Goal: Navigation & Orientation: Find specific page/section

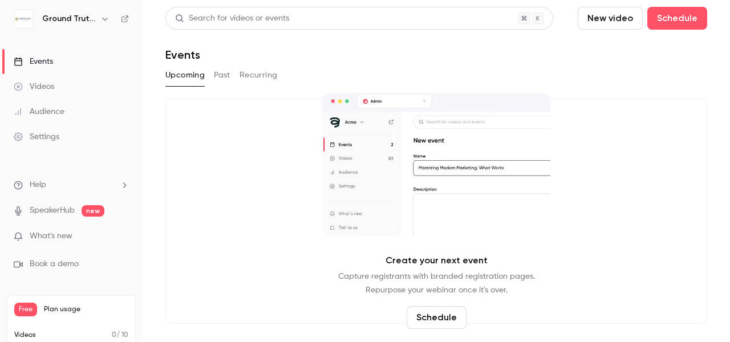
click at [31, 81] on div "Videos" at bounding box center [34, 86] width 40 height 11
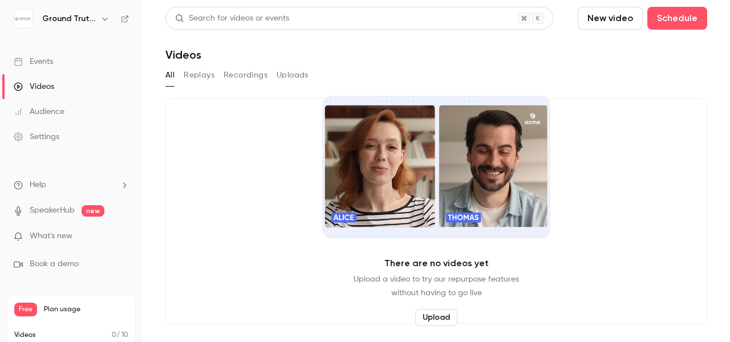
click at [230, 72] on button "Recordings" at bounding box center [245, 75] width 44 height 18
click at [201, 74] on button "Replays" at bounding box center [199, 75] width 31 height 18
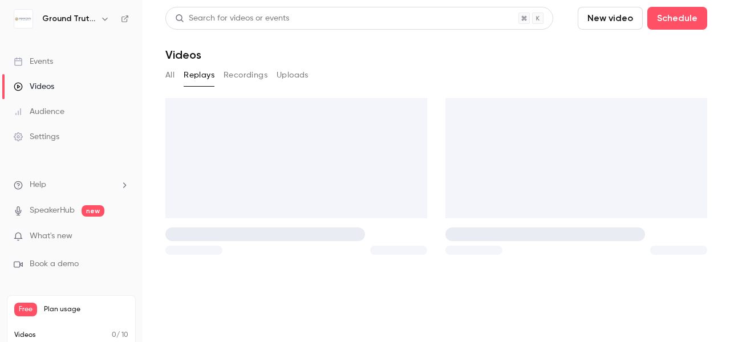
click at [152, 79] on main "Search for videos or events New video Schedule Videos All Replays Recordings Up…" at bounding box center [436, 171] width 587 height 342
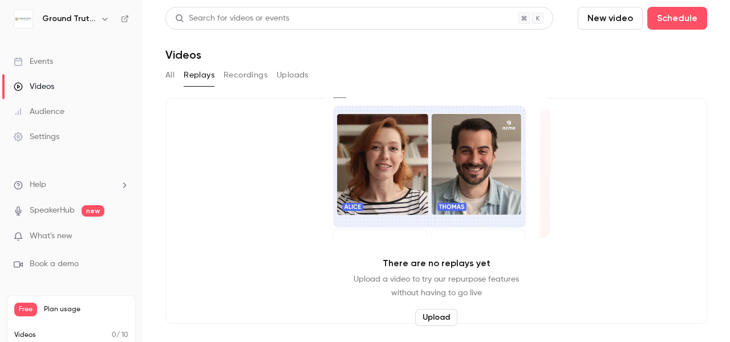
click at [102, 18] on icon "button" at bounding box center [104, 18] width 9 height 9
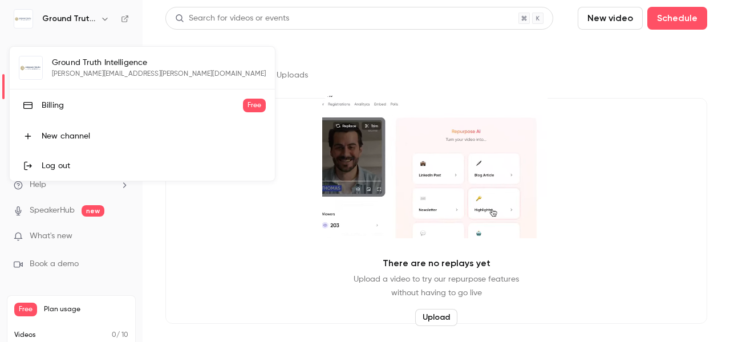
click at [365, 58] on div at bounding box center [365, 171] width 730 height 342
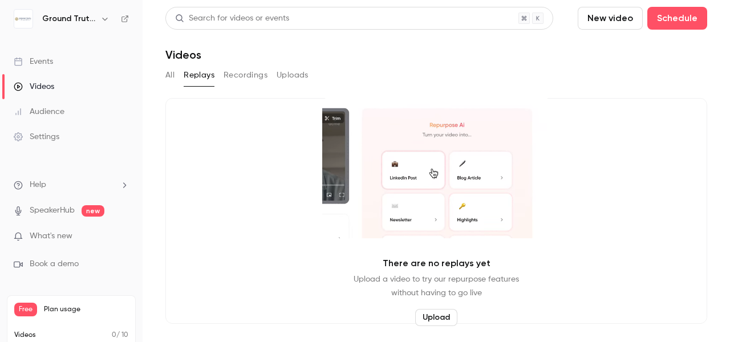
click at [74, 126] on link "Settings" at bounding box center [71, 136] width 143 height 25
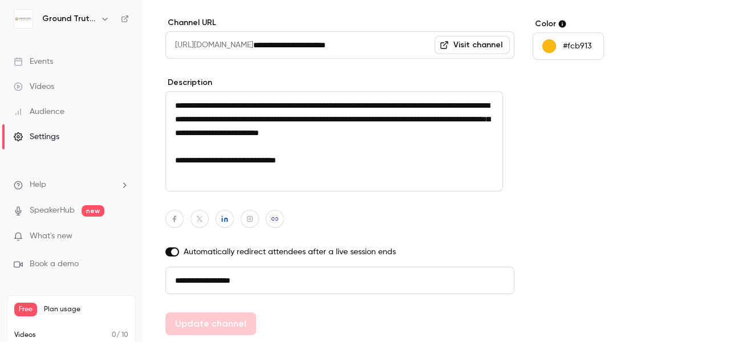
click at [48, 109] on div "Audience" at bounding box center [39, 111] width 51 height 11
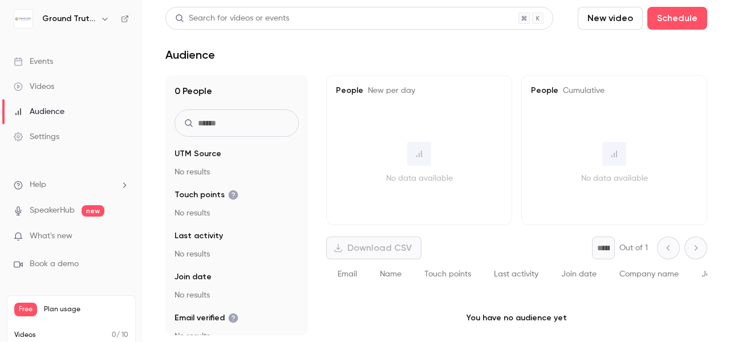
click at [46, 91] on div "Videos" at bounding box center [34, 86] width 40 height 11
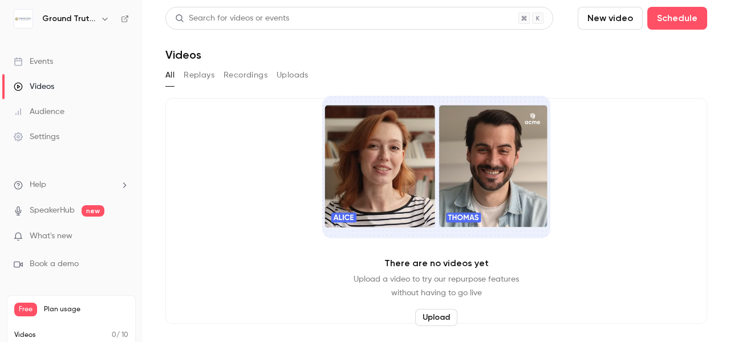
click at [103, 15] on icon "button" at bounding box center [104, 18] width 9 height 9
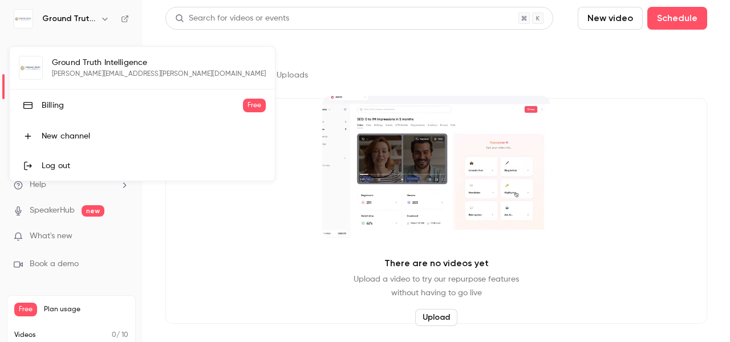
click at [256, 62] on div at bounding box center [365, 171] width 730 height 342
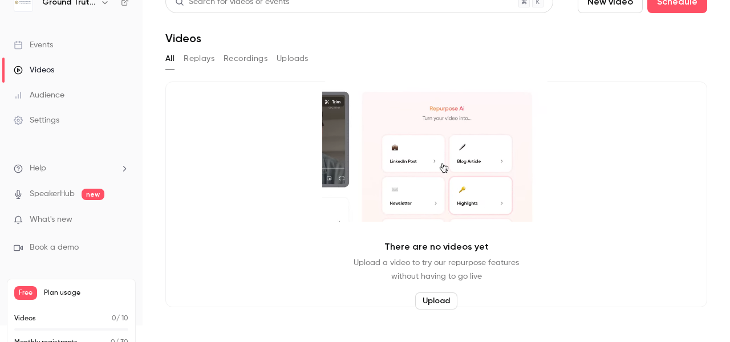
scroll to position [50, 0]
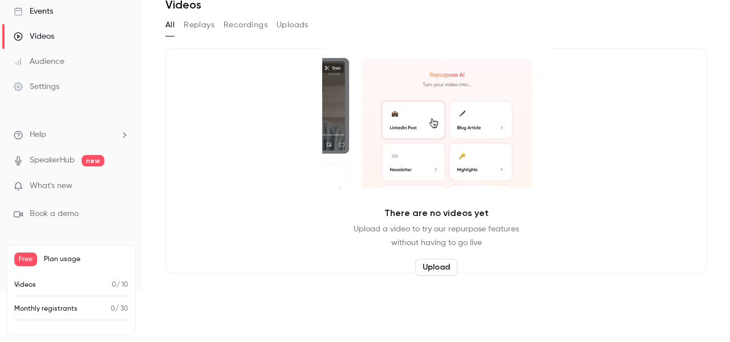
click at [113, 282] on p "0 / 10" at bounding box center [120, 285] width 17 height 10
